Goal: Information Seeking & Learning: Learn about a topic

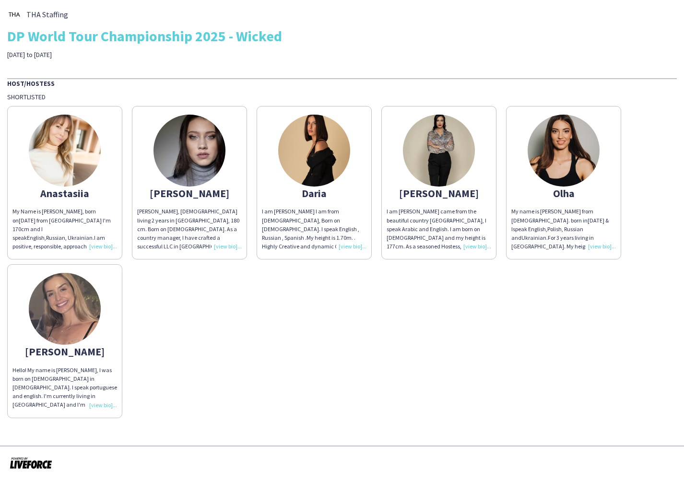
click at [304, 161] on img at bounding box center [314, 151] width 72 height 72
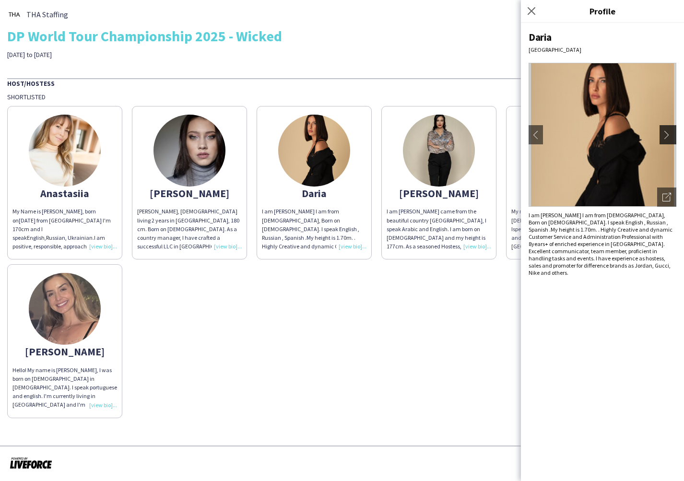
click at [668, 136] on app-icon "chevron-right" at bounding box center [668, 134] width 13 height 9
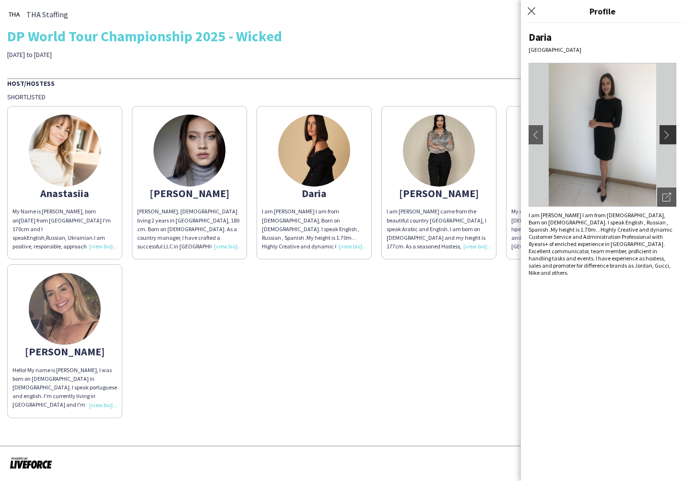
click at [669, 137] on app-icon "chevron-right" at bounding box center [668, 134] width 13 height 9
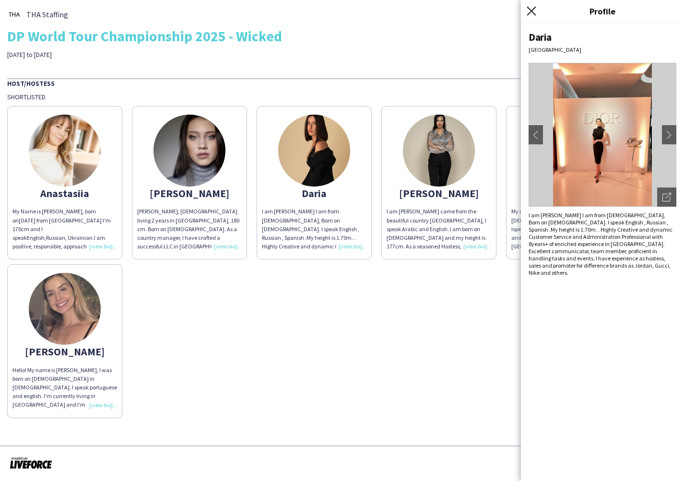
click at [534, 13] on icon "Close pop-in" at bounding box center [530, 10] width 9 height 9
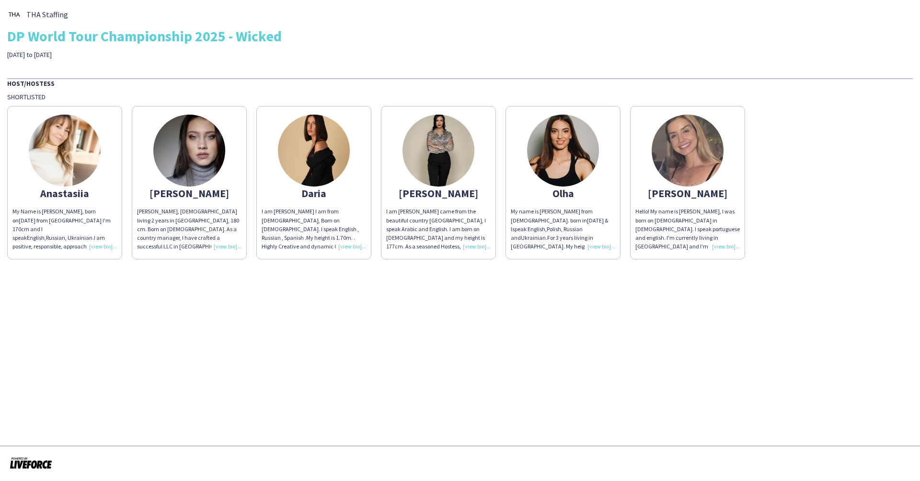
click at [85, 157] on img at bounding box center [65, 151] width 72 height 72
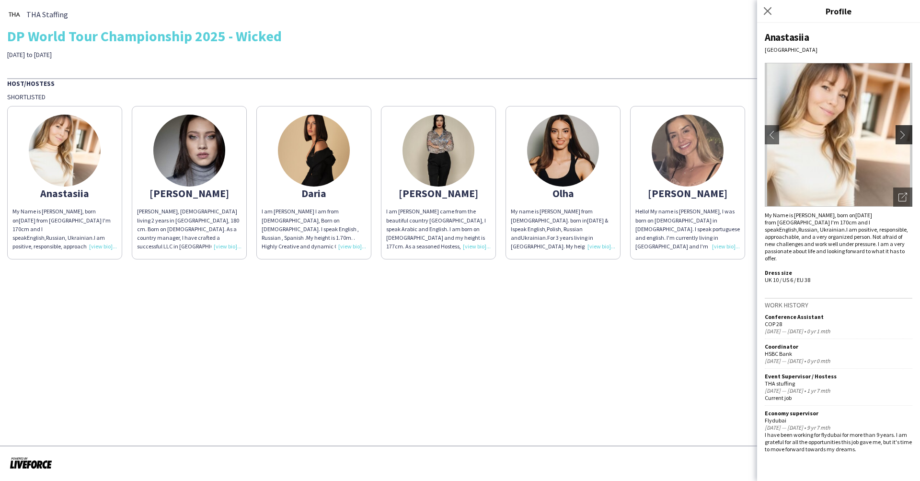
click at [683, 138] on app-icon "chevron-right" at bounding box center [905, 134] width 13 height 9
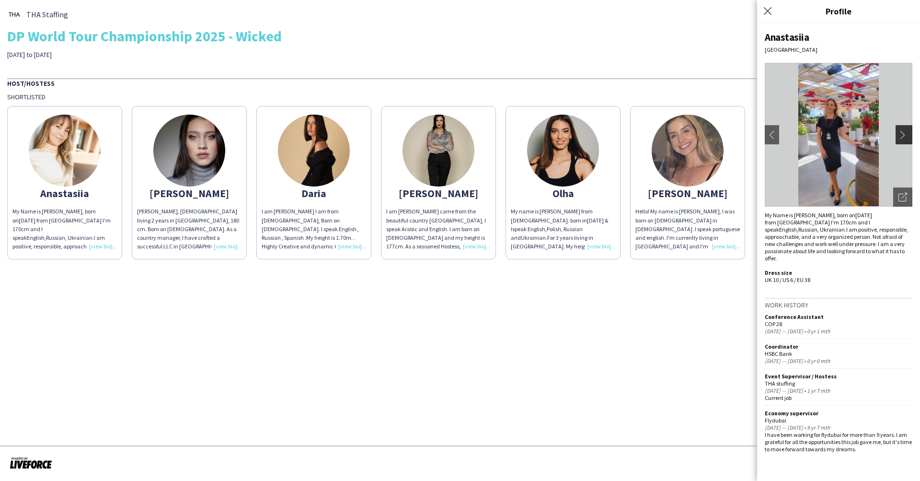
click at [683, 140] on button "chevron-right" at bounding box center [905, 134] width 19 height 19
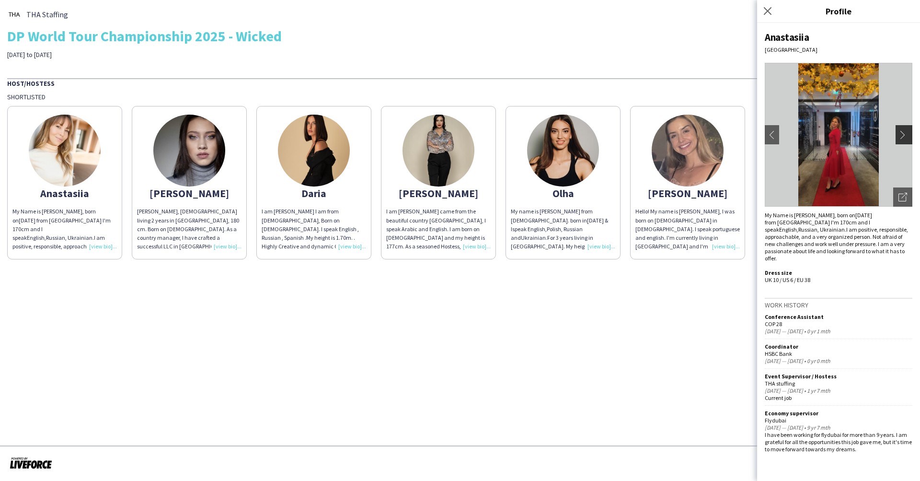
click at [683, 140] on button "chevron-right" at bounding box center [905, 134] width 19 height 19
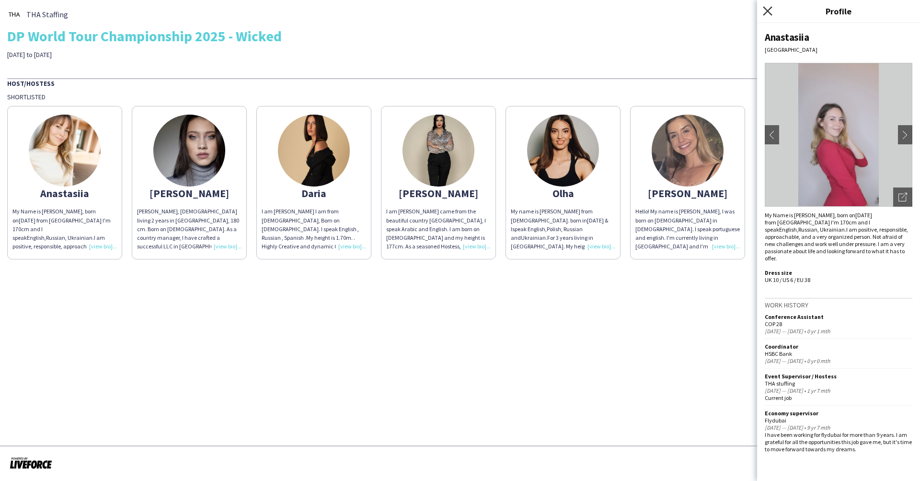
click at [683, 10] on icon at bounding box center [767, 10] width 9 height 9
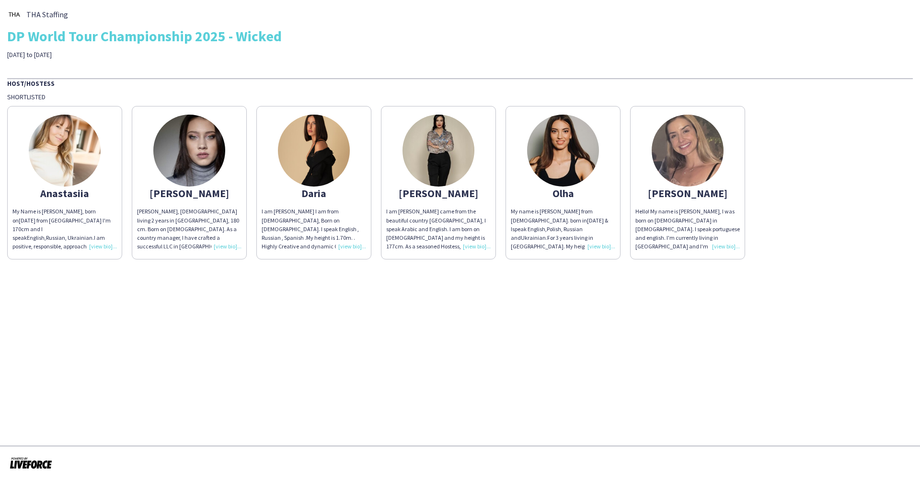
click at [191, 162] on img at bounding box center [189, 151] width 72 height 72
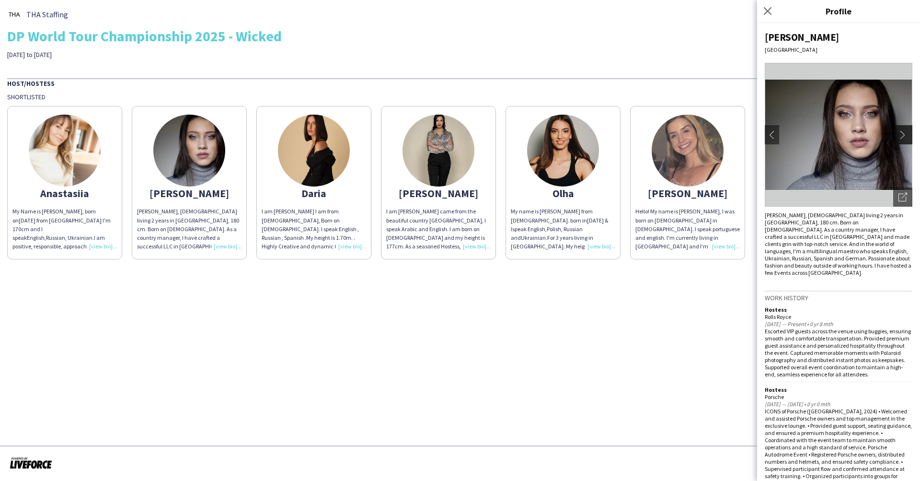
click at [683, 132] on app-icon "chevron-right" at bounding box center [905, 134] width 13 height 9
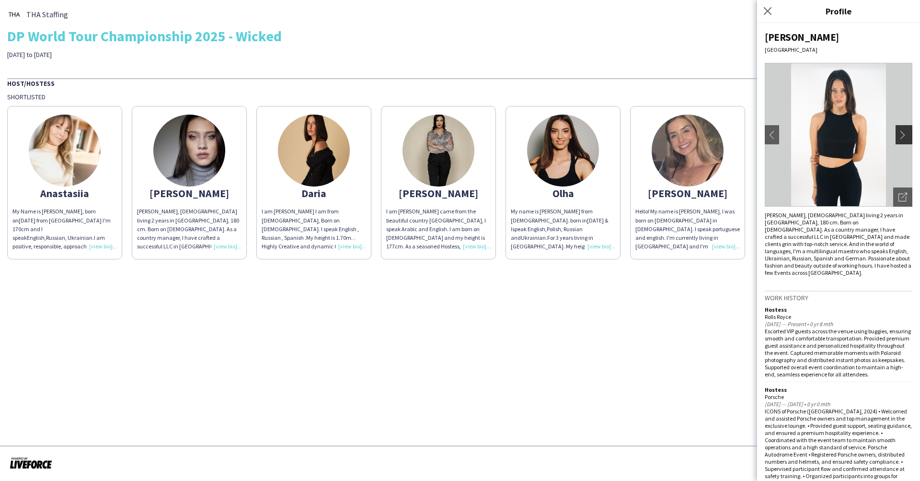
click at [683, 132] on app-icon "chevron-right" at bounding box center [905, 134] width 13 height 9
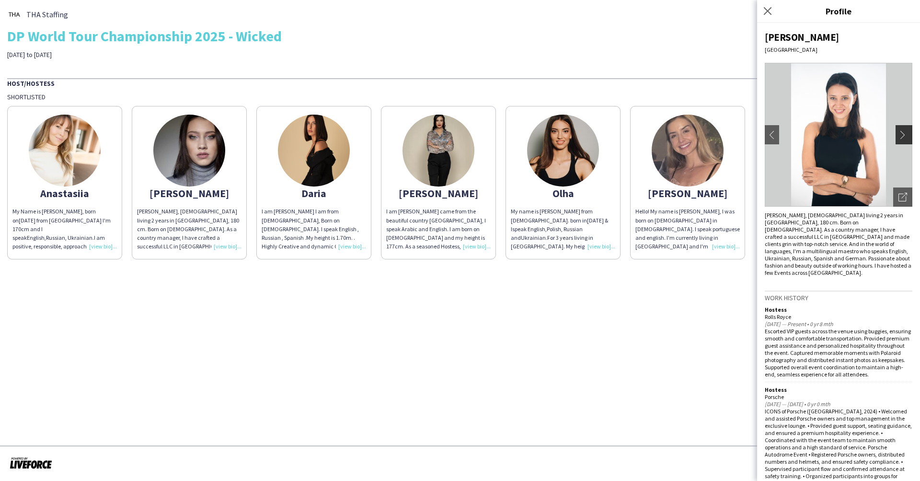
click at [683, 134] on app-icon "chevron-right" at bounding box center [905, 134] width 13 height 9
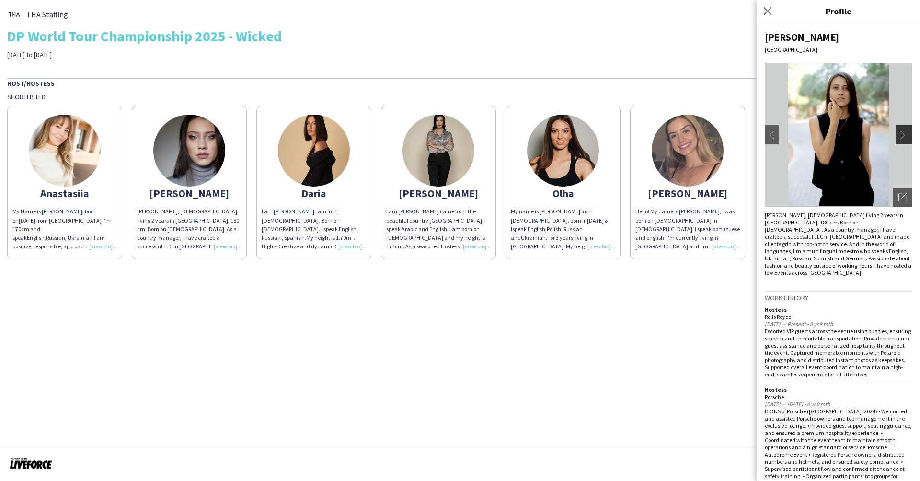
click at [683, 134] on app-icon "chevron-right" at bounding box center [905, 134] width 13 height 9
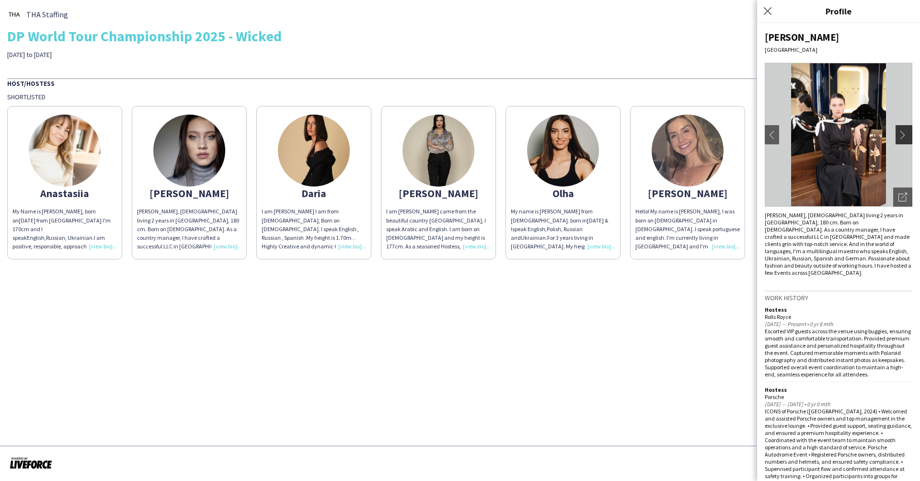
click at [683, 134] on app-icon "chevron-right" at bounding box center [905, 134] width 13 height 9
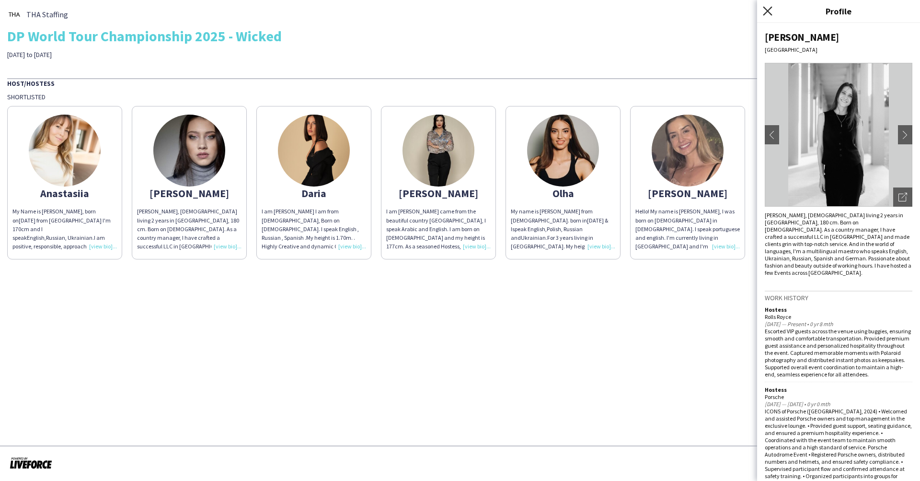
click at [683, 12] on icon at bounding box center [767, 10] width 9 height 9
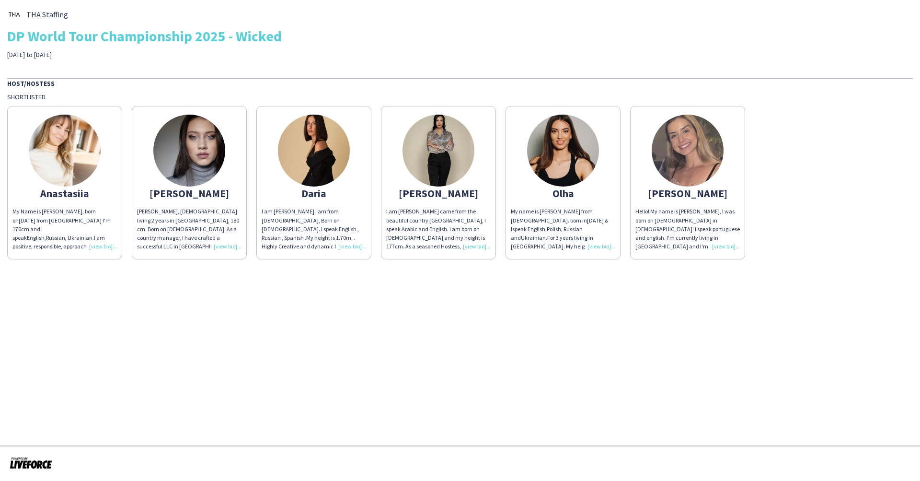
click at [318, 151] on img at bounding box center [314, 151] width 72 height 72
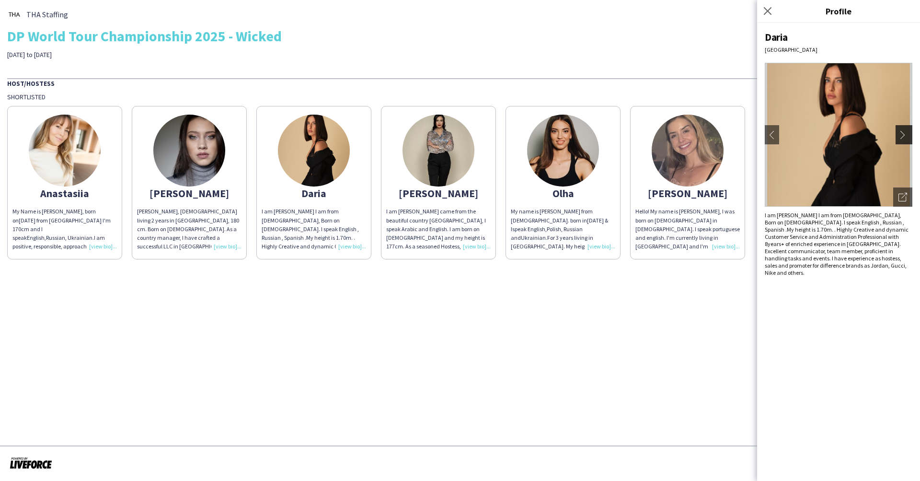
click at [683, 136] on app-icon "chevron-right" at bounding box center [905, 134] width 13 height 9
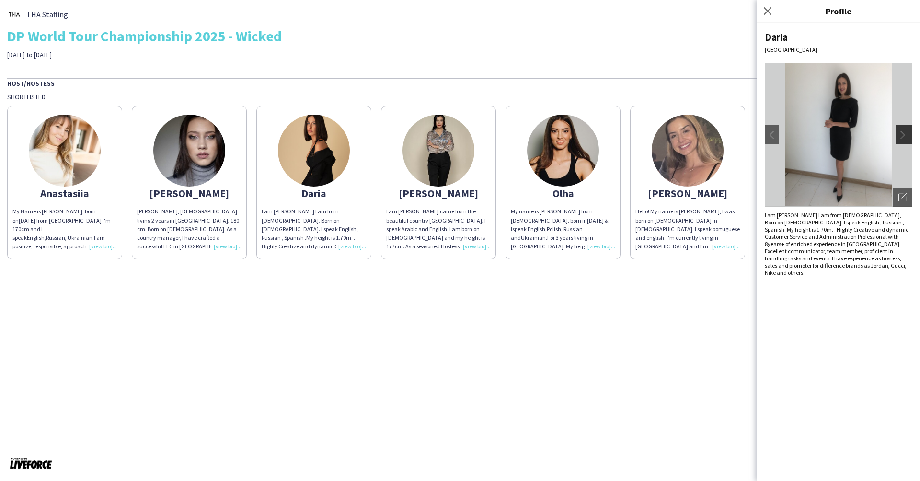
click at [683, 136] on app-icon "chevron-right" at bounding box center [905, 134] width 13 height 9
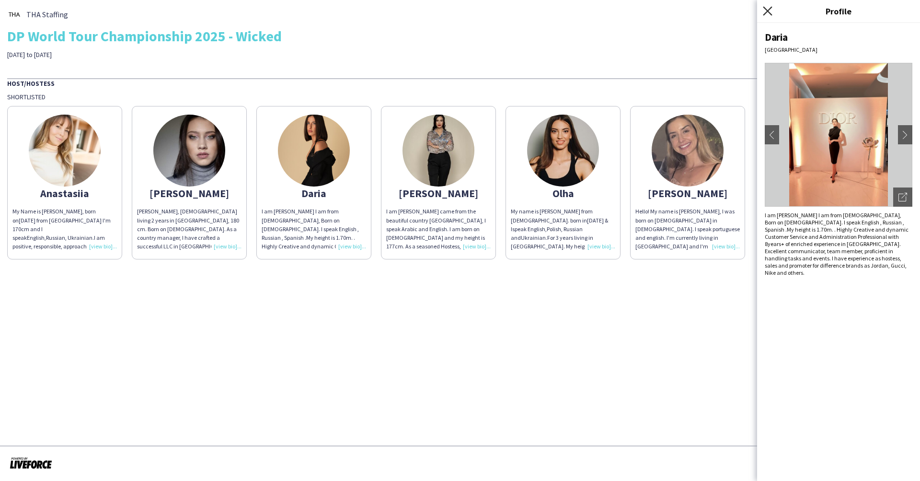
click at [683, 12] on icon at bounding box center [767, 10] width 9 height 9
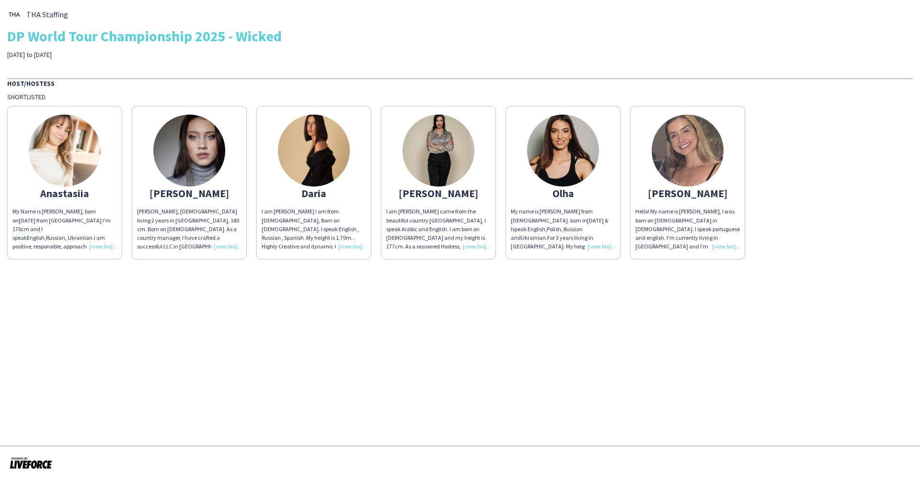
click at [595, 159] on img at bounding box center [563, 151] width 72 height 72
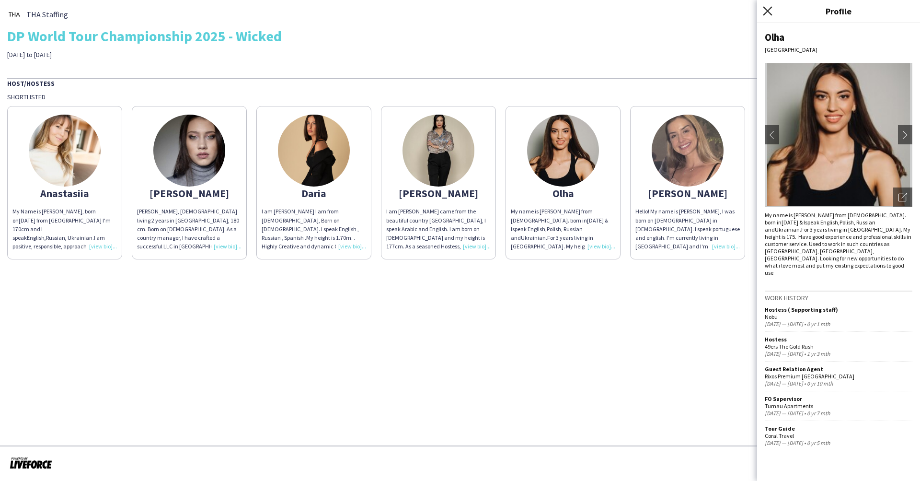
click at [683, 10] on icon "Close pop-in" at bounding box center [767, 10] width 9 height 9
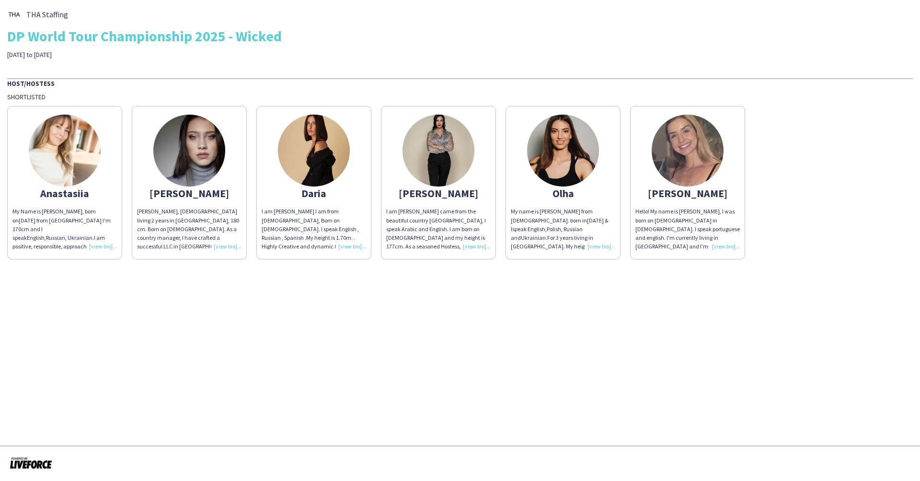
click at [683, 167] on img at bounding box center [688, 151] width 72 height 72
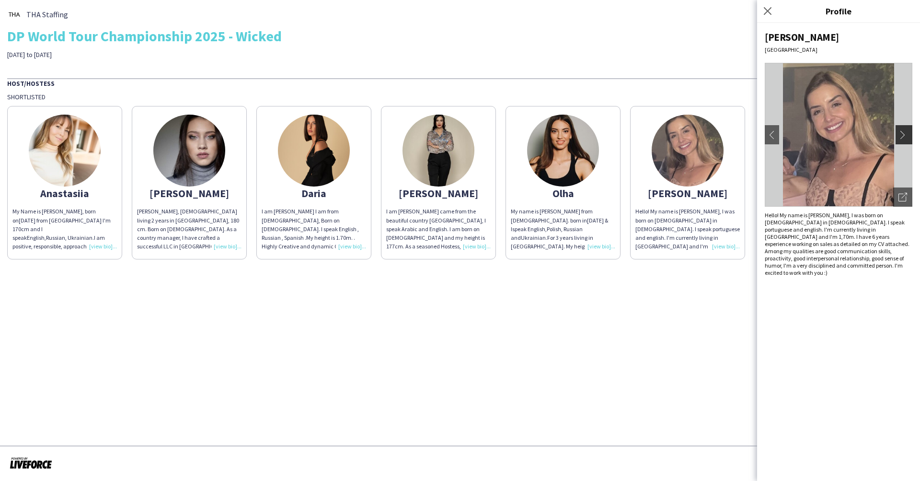
click at [683, 136] on app-icon "chevron-right" at bounding box center [905, 134] width 13 height 9
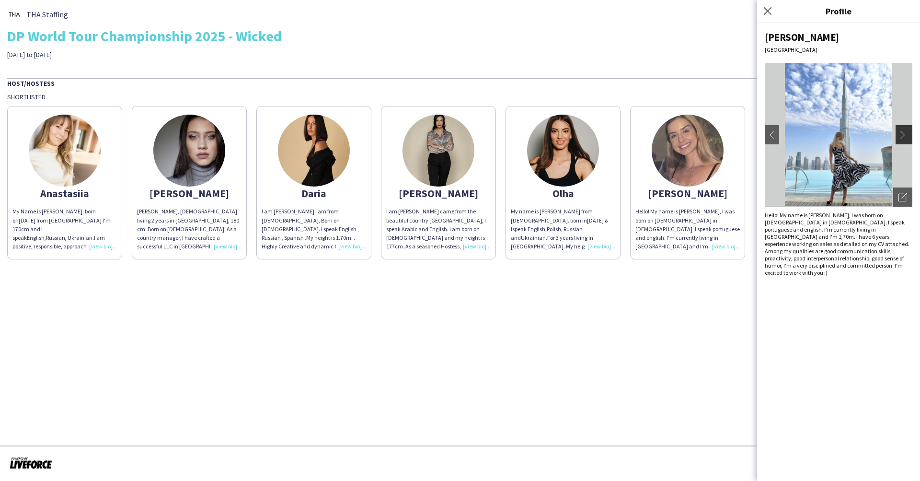
click at [683, 136] on app-icon "chevron-right" at bounding box center [905, 134] width 13 height 9
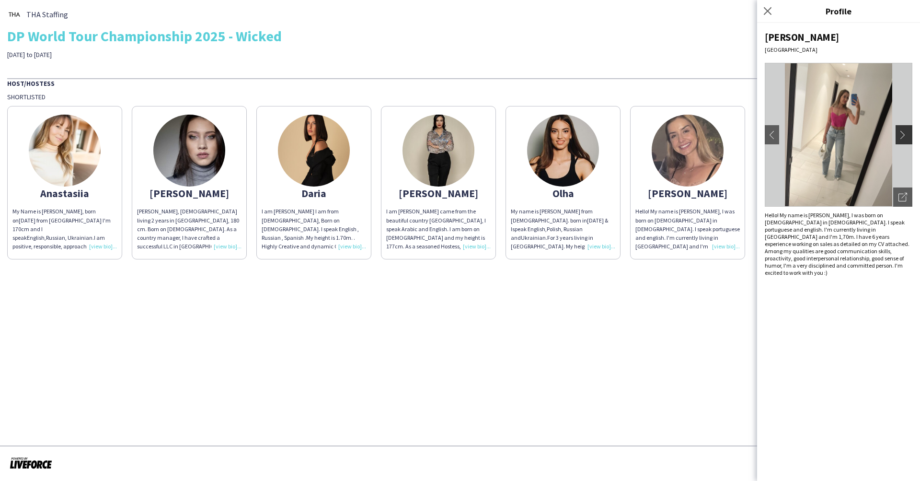
click at [683, 136] on app-icon "chevron-right" at bounding box center [905, 134] width 13 height 9
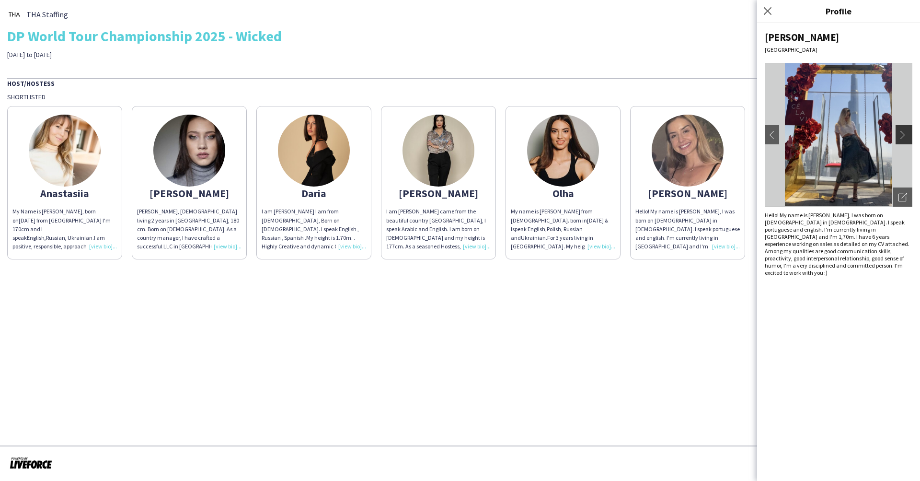
click at [683, 136] on app-icon "chevron-right" at bounding box center [905, 134] width 13 height 9
click at [683, 10] on icon "Close pop-in" at bounding box center [767, 10] width 9 height 9
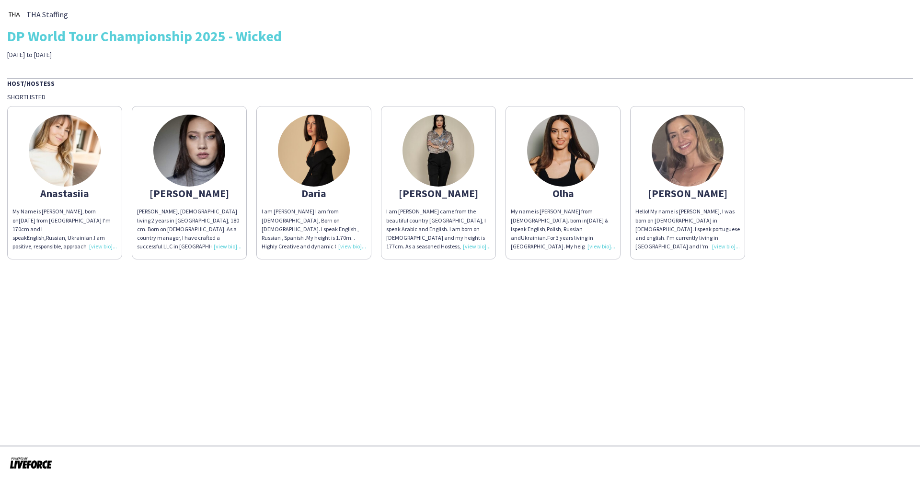
click at [459, 145] on img at bounding box center [439, 151] width 72 height 72
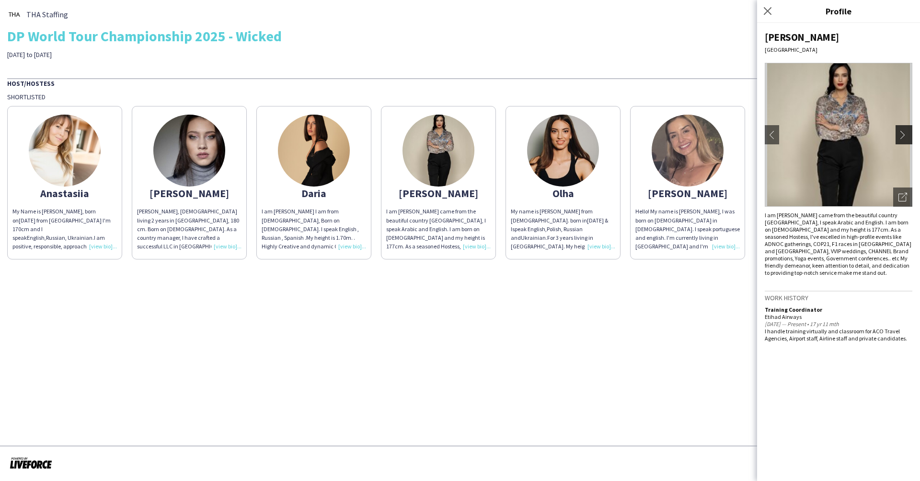
click at [683, 139] on button "chevron-right" at bounding box center [905, 134] width 19 height 19
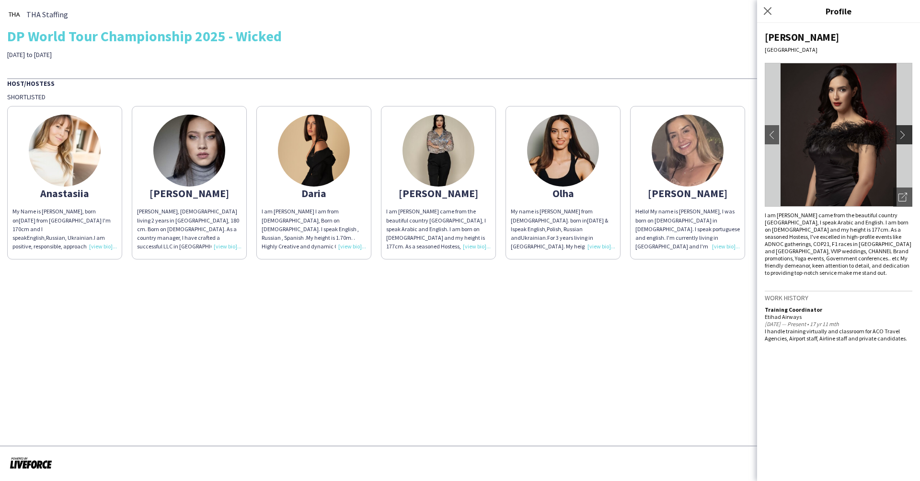
click at [683, 139] on button "chevron-right" at bounding box center [905, 134] width 19 height 19
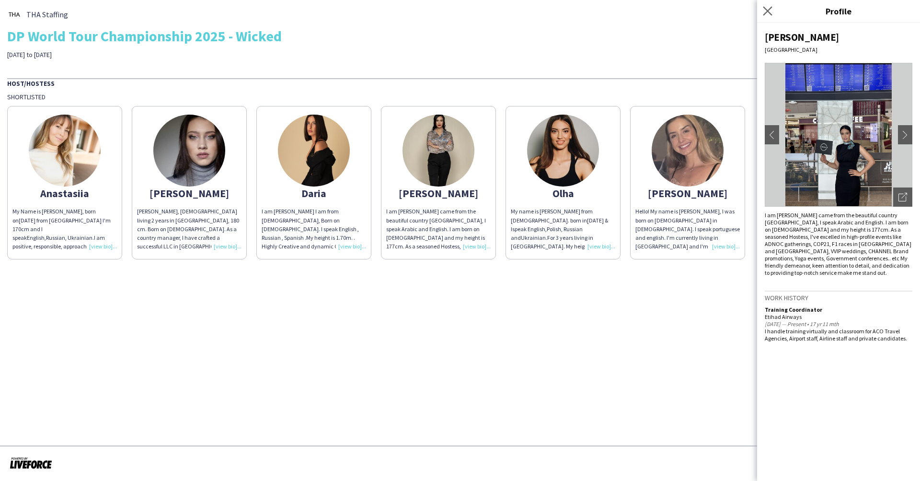
click at [683, 7] on app-icon "Close pop-in" at bounding box center [768, 11] width 14 height 14
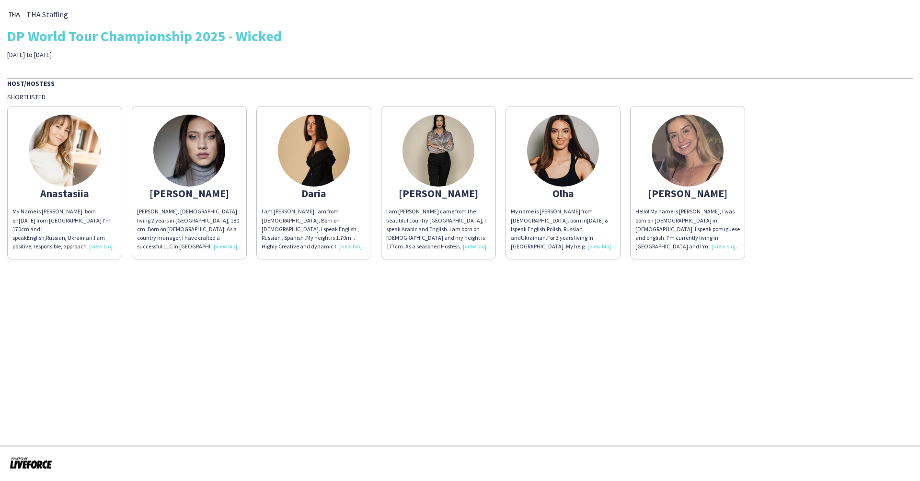
click at [199, 156] on img at bounding box center [189, 151] width 72 height 72
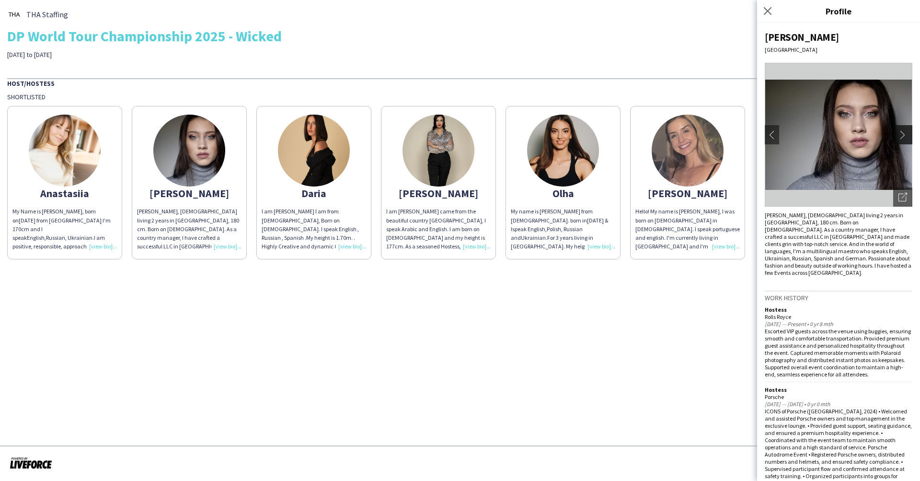
click at [683, 134] on app-icon "chevron-right" at bounding box center [905, 134] width 13 height 9
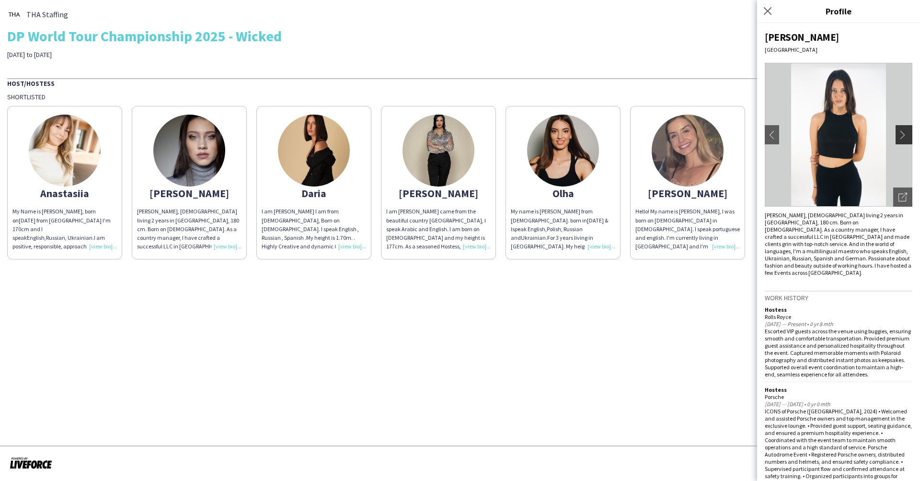
click at [683, 134] on app-icon "chevron-right" at bounding box center [905, 134] width 13 height 9
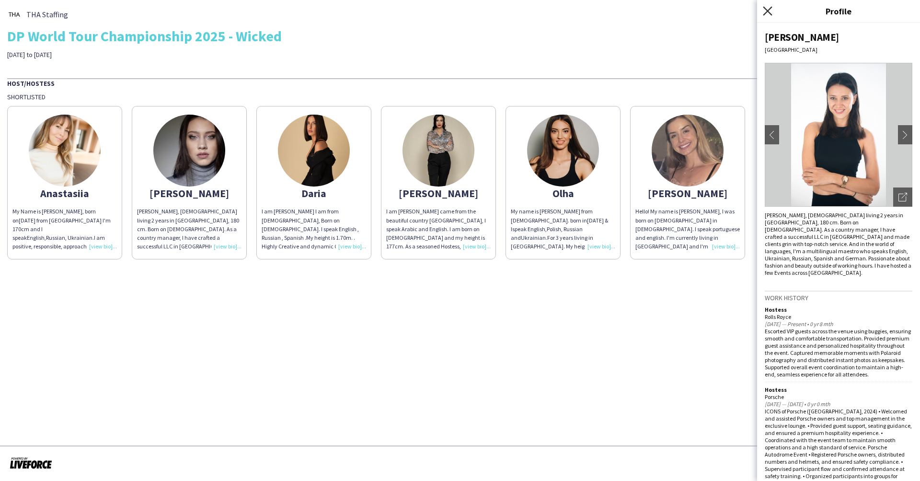
click at [683, 8] on icon "Close pop-in" at bounding box center [767, 10] width 9 height 9
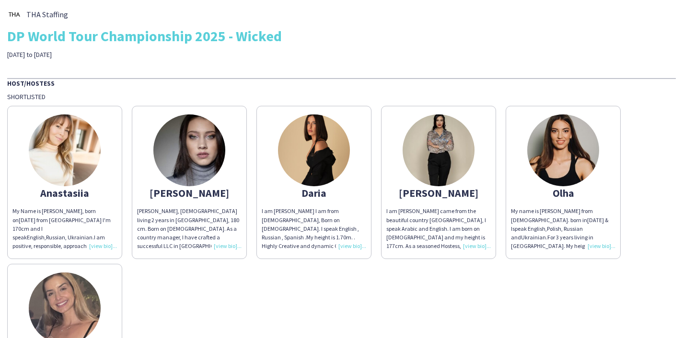
click at [73, 152] on img at bounding box center [65, 151] width 72 height 72
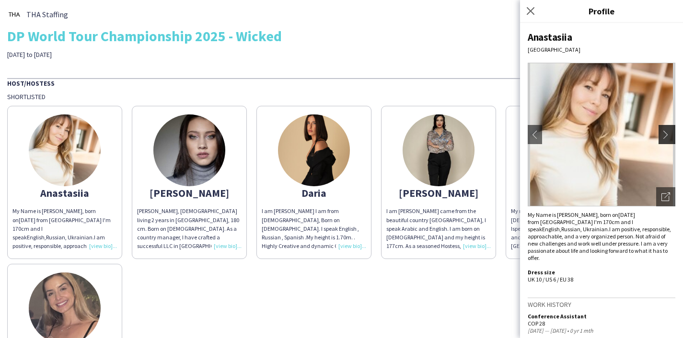
click at [671, 138] on app-icon "chevron-right" at bounding box center [668, 134] width 13 height 9
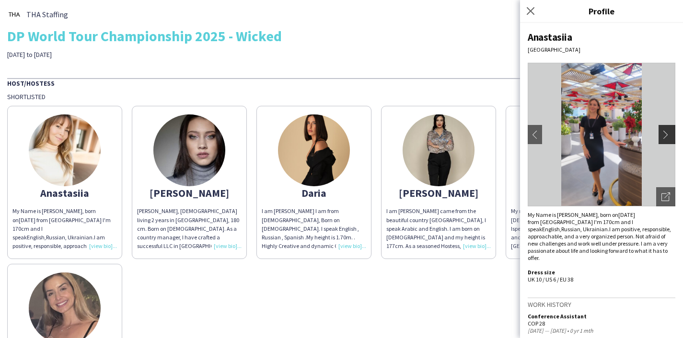
click at [671, 138] on app-icon "chevron-right" at bounding box center [668, 134] width 13 height 9
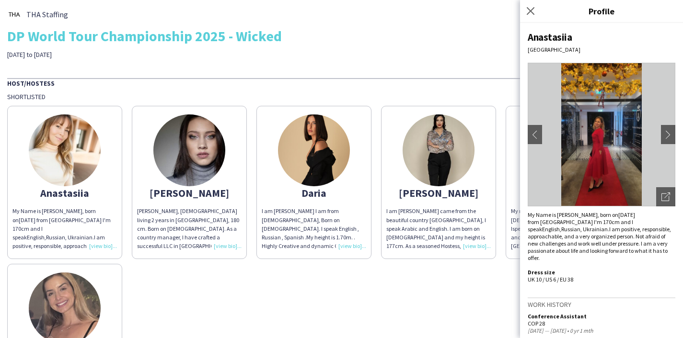
click at [610, 149] on img at bounding box center [602, 135] width 148 height 144
click at [670, 135] on app-icon "chevron-right" at bounding box center [668, 134] width 13 height 9
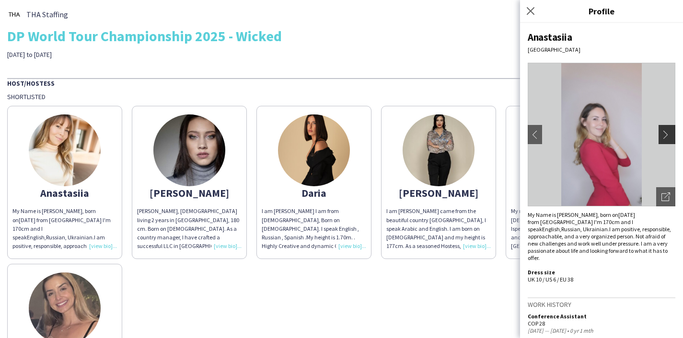
click at [670, 135] on app-icon "chevron-right" at bounding box center [668, 134] width 13 height 9
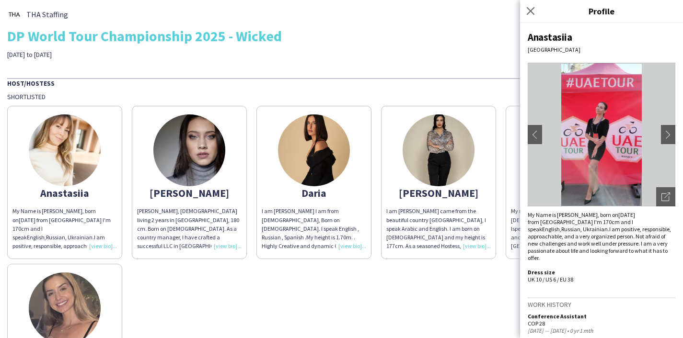
click at [307, 146] on img at bounding box center [314, 151] width 72 height 72
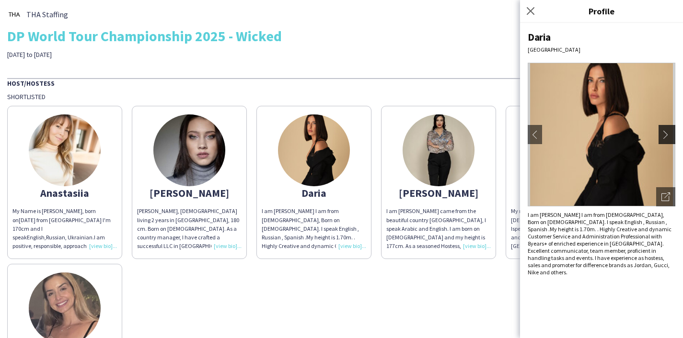
click at [665, 136] on app-icon "chevron-right" at bounding box center [668, 134] width 13 height 9
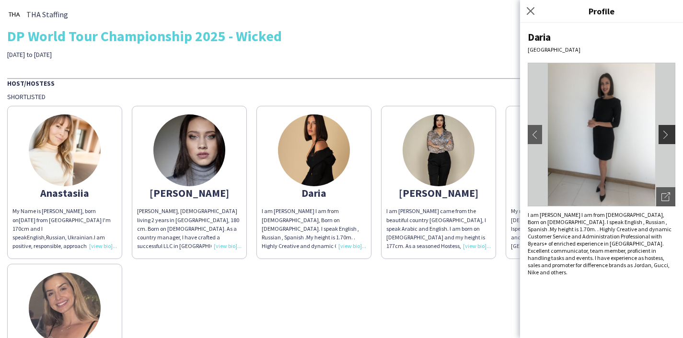
click at [666, 139] on app-icon "chevron-right" at bounding box center [668, 134] width 13 height 9
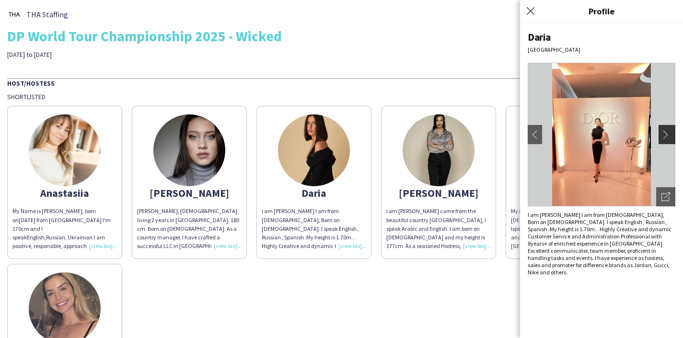
click at [666, 139] on app-icon "chevron-right" at bounding box center [668, 134] width 13 height 9
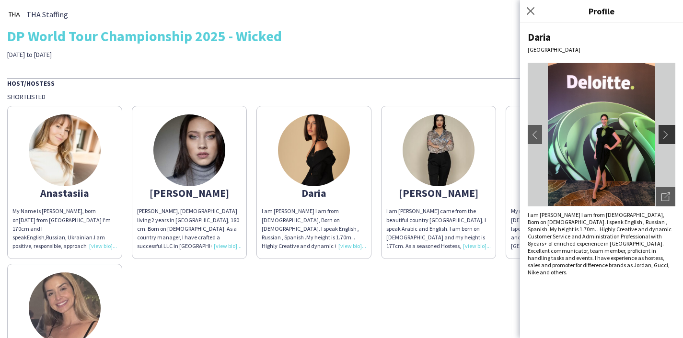
click at [668, 140] on button "chevron-right" at bounding box center [668, 134] width 19 height 19
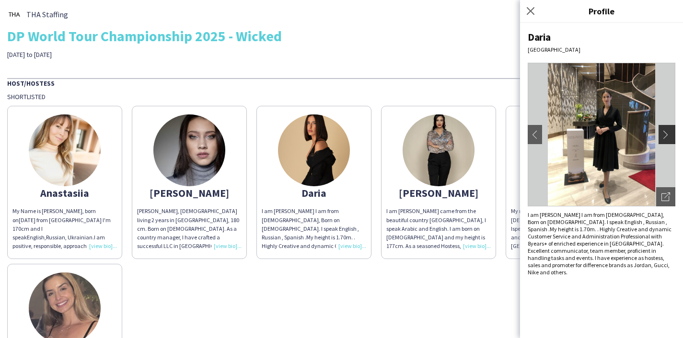
click at [668, 140] on button "chevron-right" at bounding box center [668, 134] width 19 height 19
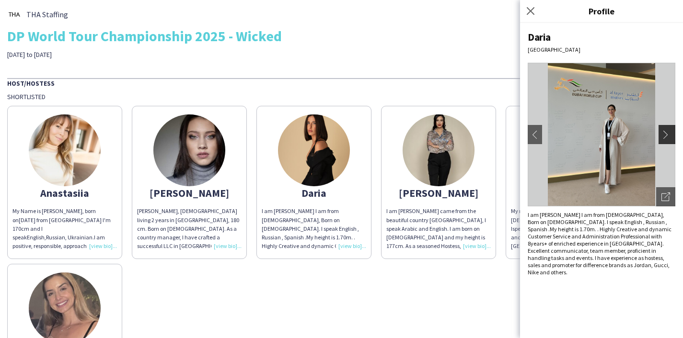
click at [666, 141] on button "chevron-right" at bounding box center [668, 134] width 19 height 19
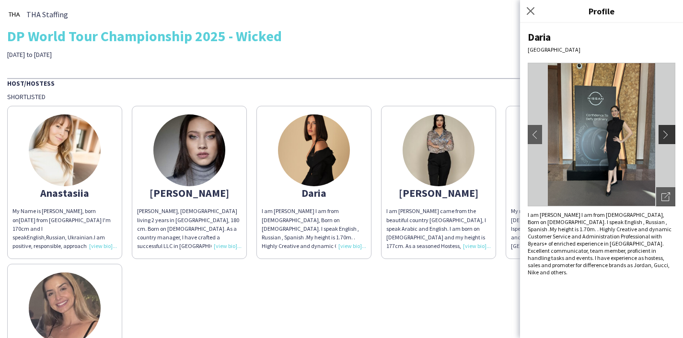
click at [666, 141] on button "chevron-right" at bounding box center [668, 134] width 19 height 19
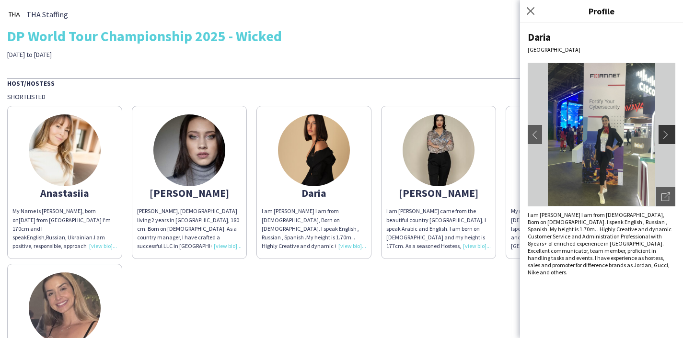
click at [666, 141] on button "chevron-right" at bounding box center [668, 134] width 19 height 19
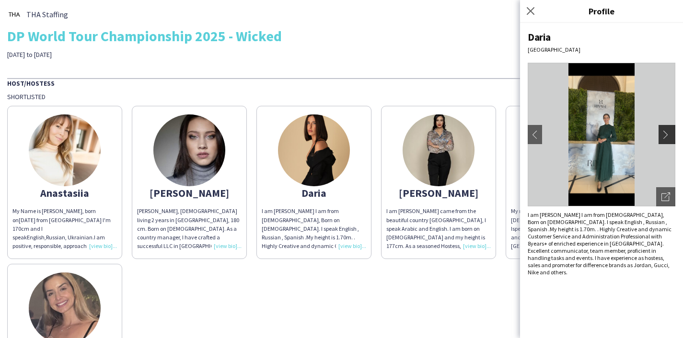
click at [666, 141] on button "chevron-right" at bounding box center [668, 134] width 19 height 19
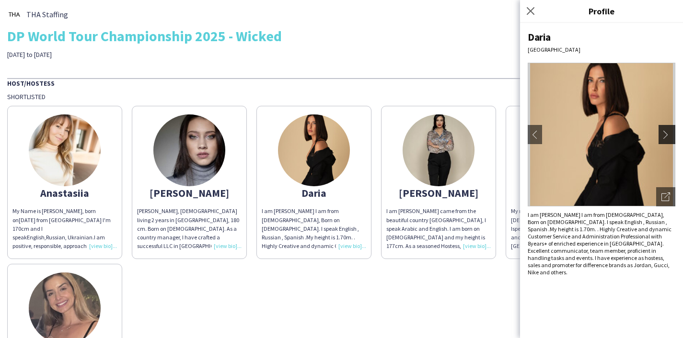
click at [666, 139] on button "chevron-right" at bounding box center [668, 134] width 19 height 19
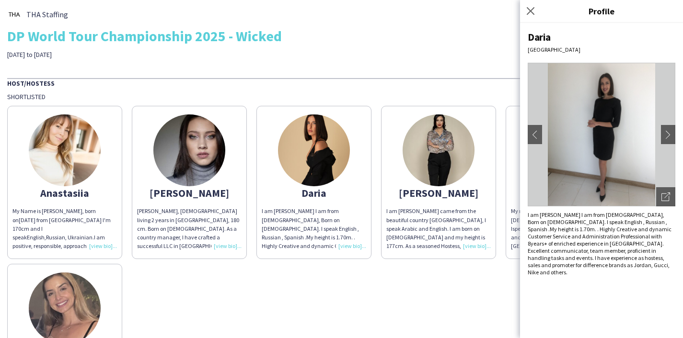
click at [443, 89] on div "Host/Hostess Shortlisted [PERSON_NAME] My Name is [PERSON_NAME], born on [DEMOG…" at bounding box center [341, 247] width 669 height 339
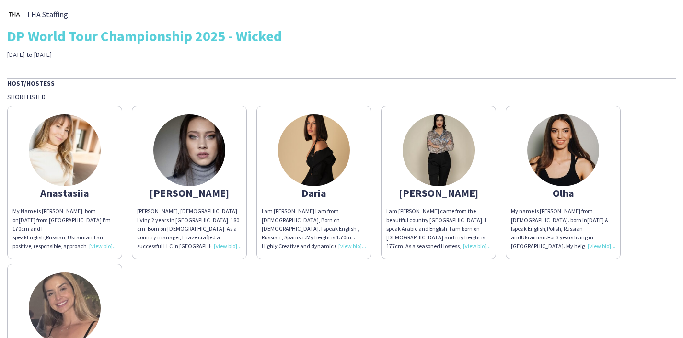
click at [568, 150] on img at bounding box center [563, 151] width 72 height 72
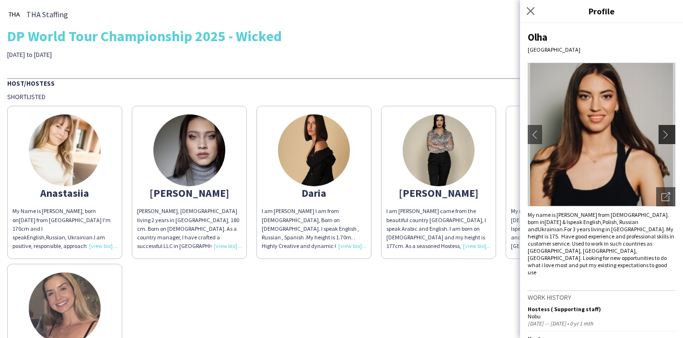
click at [665, 137] on app-icon "chevron-right" at bounding box center [668, 134] width 13 height 9
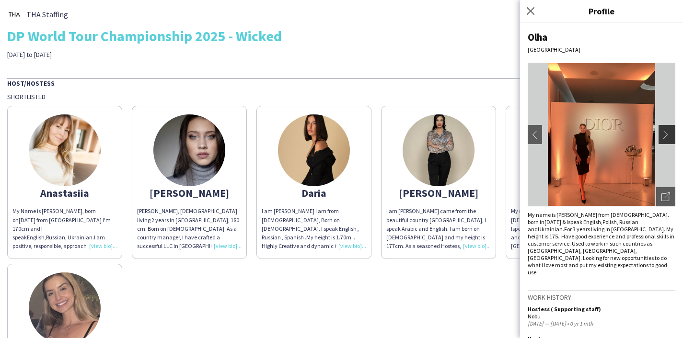
click at [665, 141] on button "chevron-right" at bounding box center [668, 134] width 19 height 19
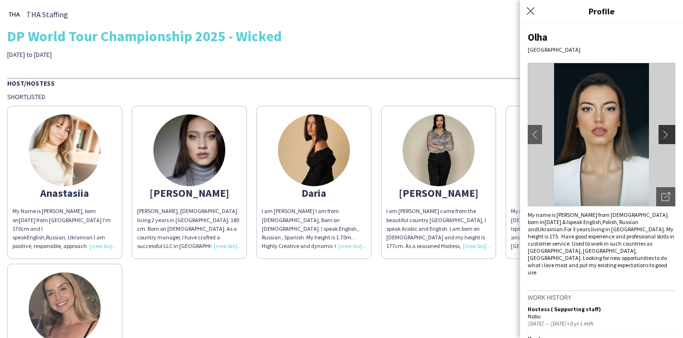
click at [666, 136] on app-icon "chevron-right" at bounding box center [668, 134] width 13 height 9
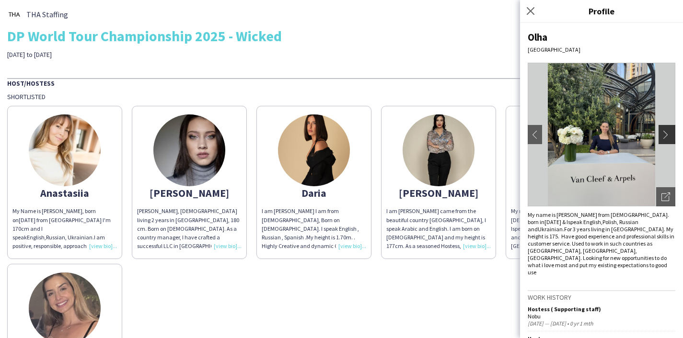
click at [665, 137] on app-icon "chevron-right" at bounding box center [668, 134] width 13 height 9
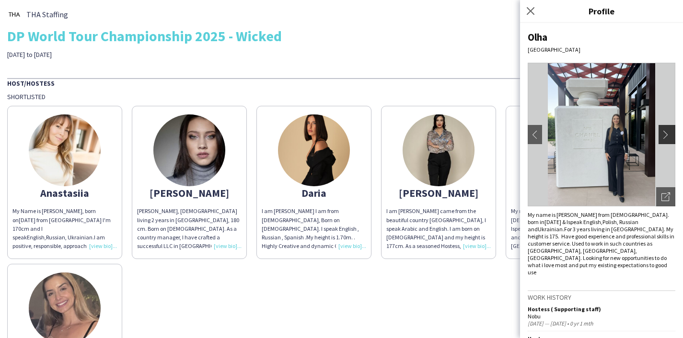
click at [665, 138] on app-icon "chevron-right" at bounding box center [668, 134] width 13 height 9
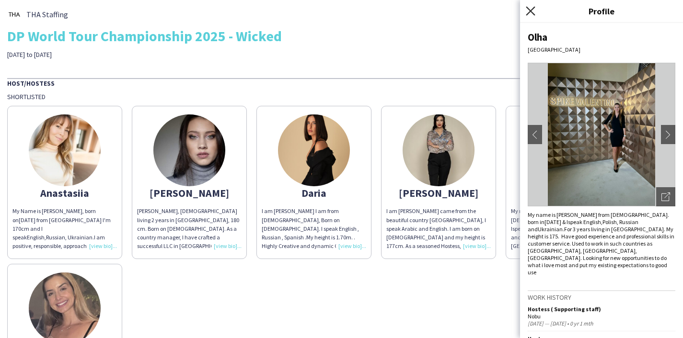
click at [529, 13] on icon at bounding box center [530, 10] width 9 height 9
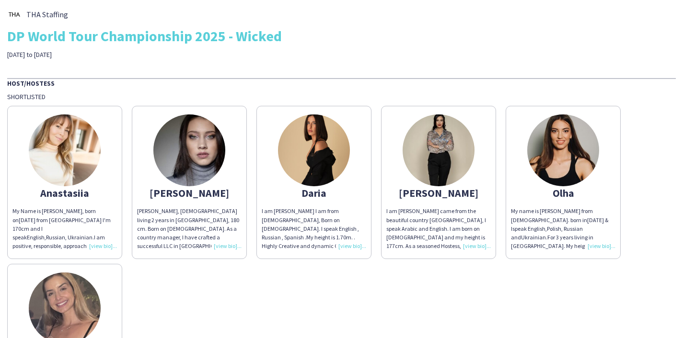
click at [457, 58] on div "THA Staffing DP World Tour Championship 2025 - Wicked [DATE] to [DATE]" at bounding box center [341, 33] width 669 height 52
